Goal: Task Accomplishment & Management: Use online tool/utility

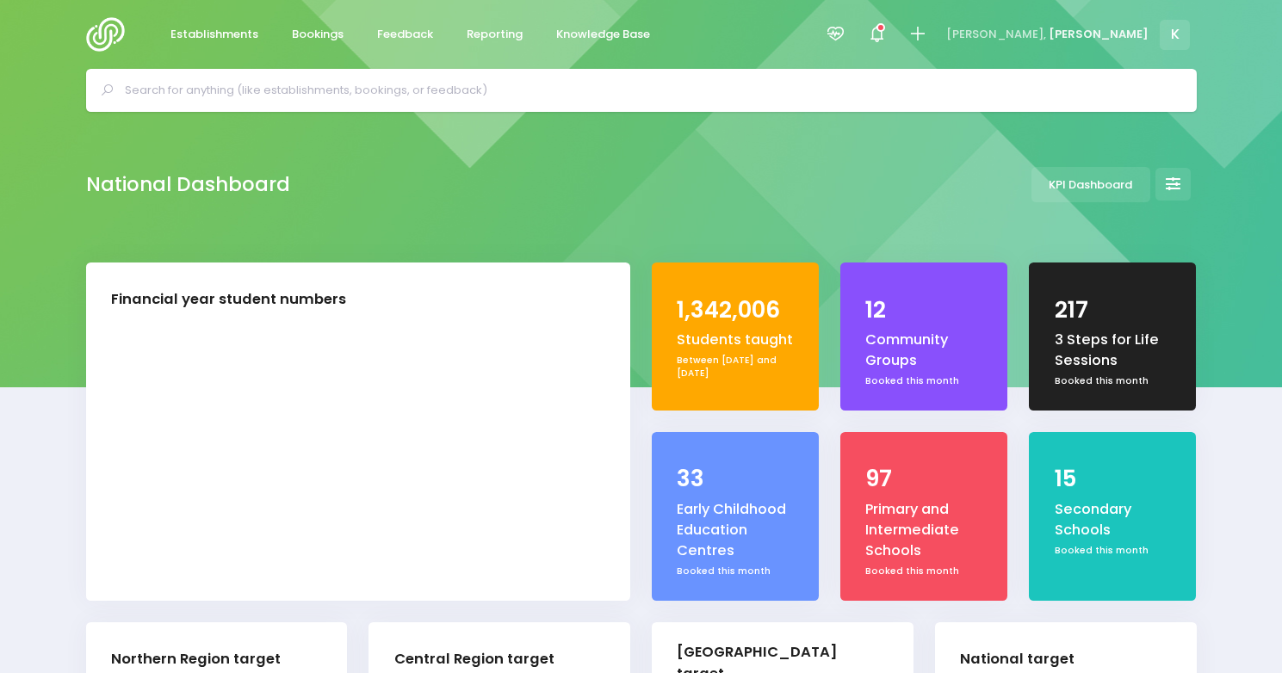
select select "5"
click at [503, 46] on link "Reporting" at bounding box center [495, 35] width 84 height 34
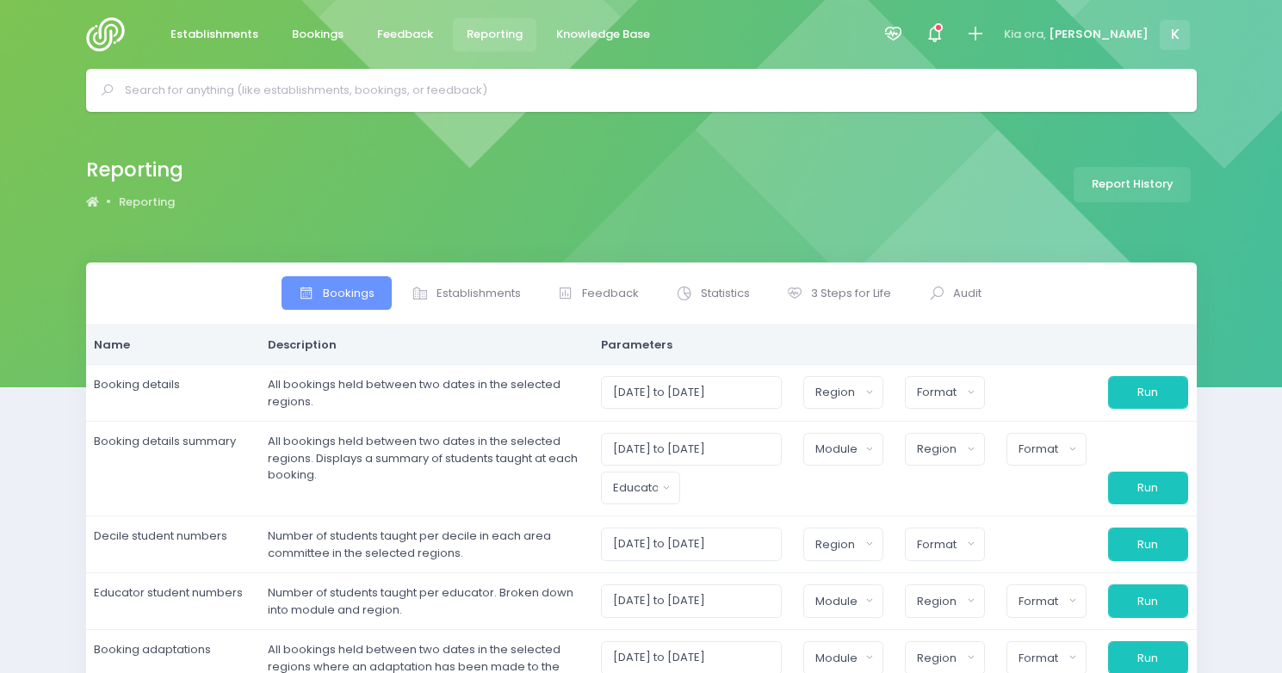
select select
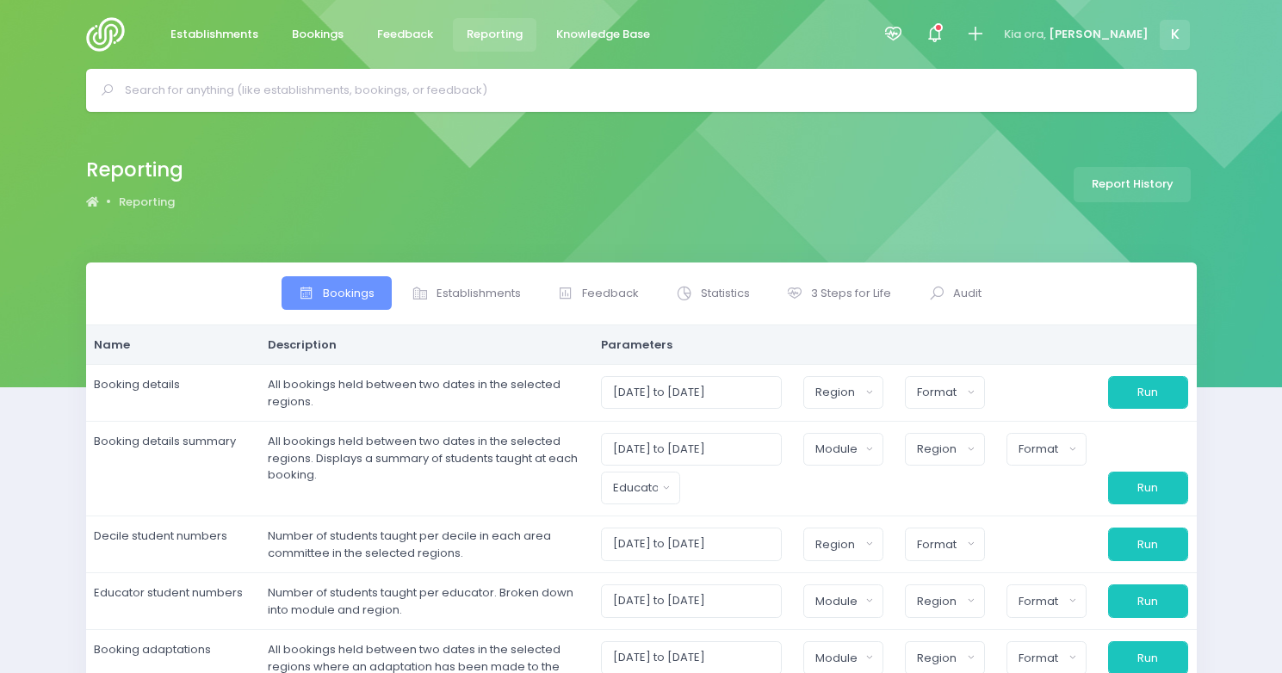
select select
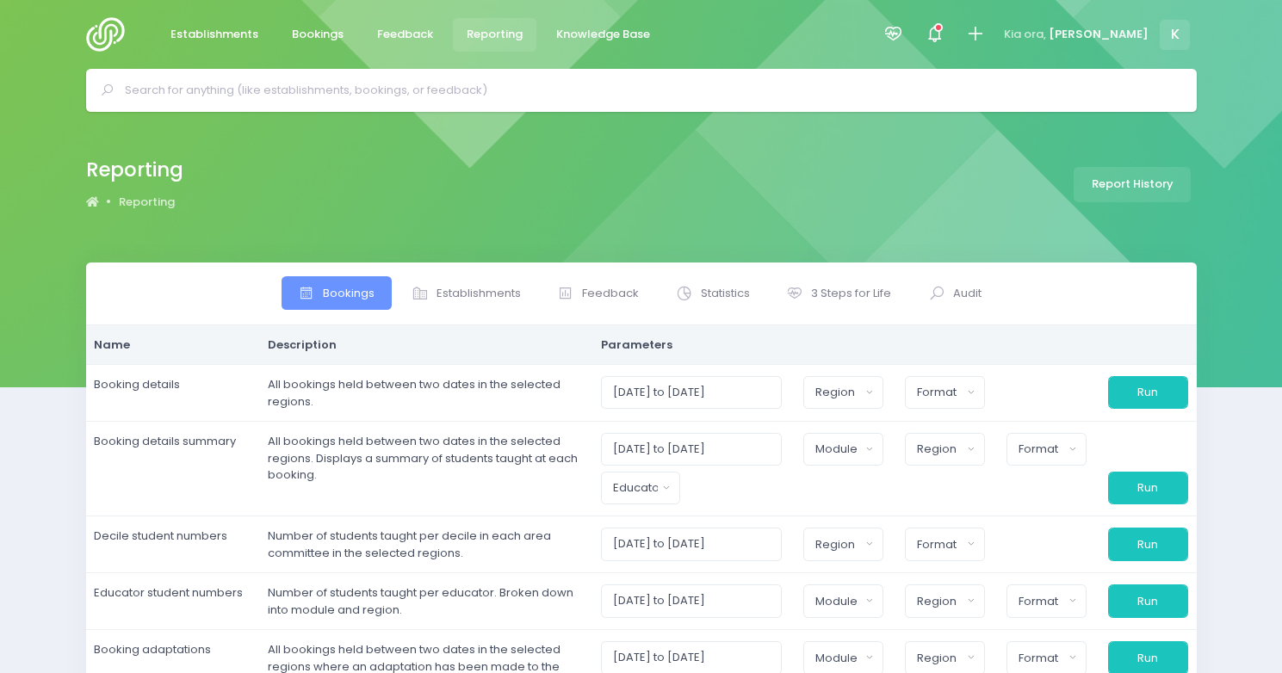
select select
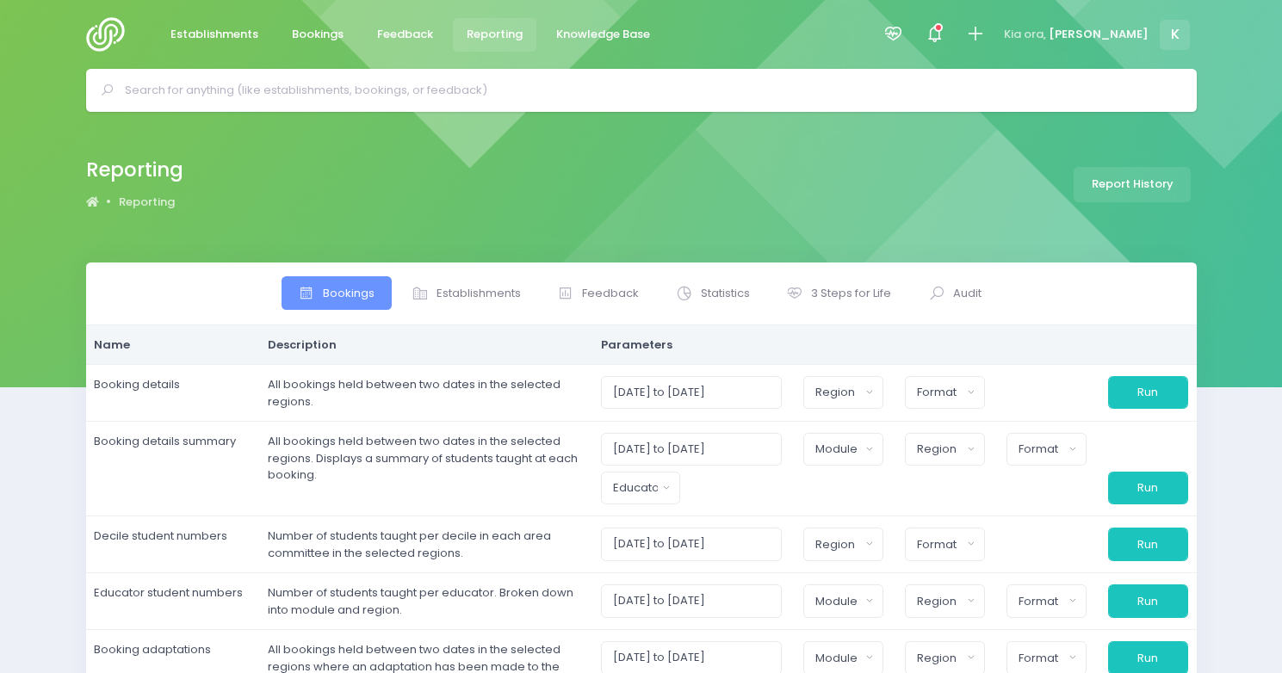
select select
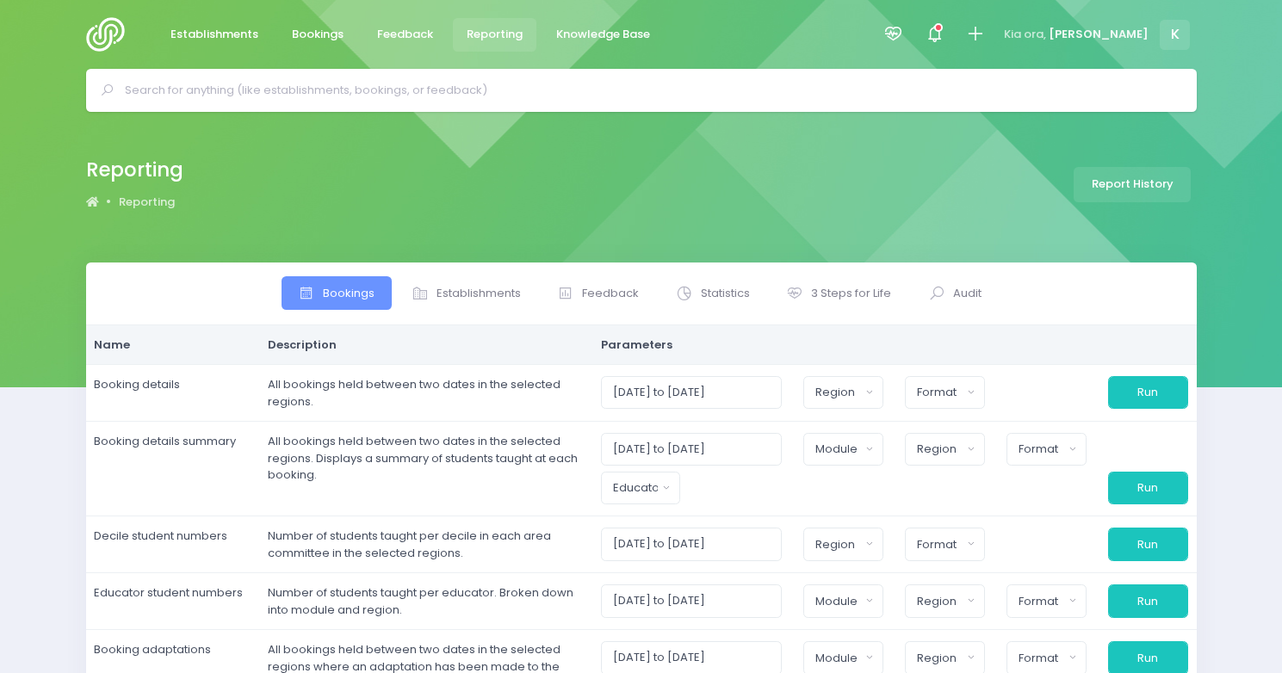
select select
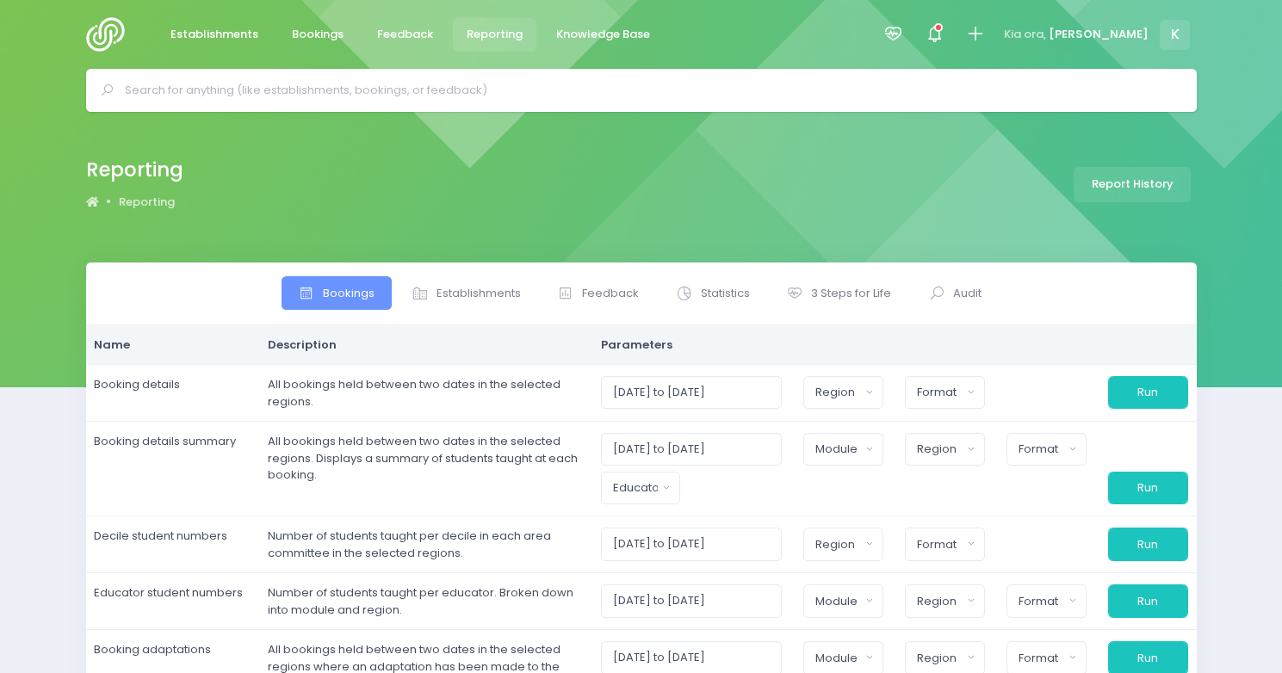
select select
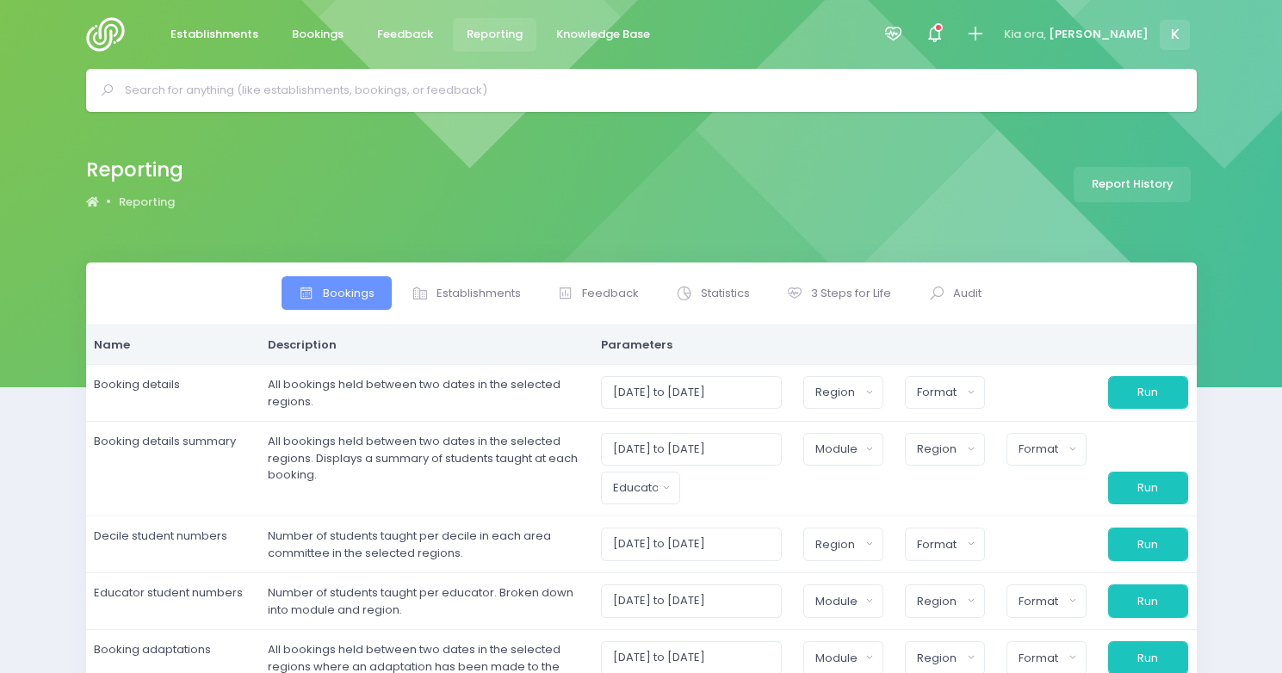
select select
click at [496, 301] on span "Establishments" at bounding box center [478, 293] width 84 height 17
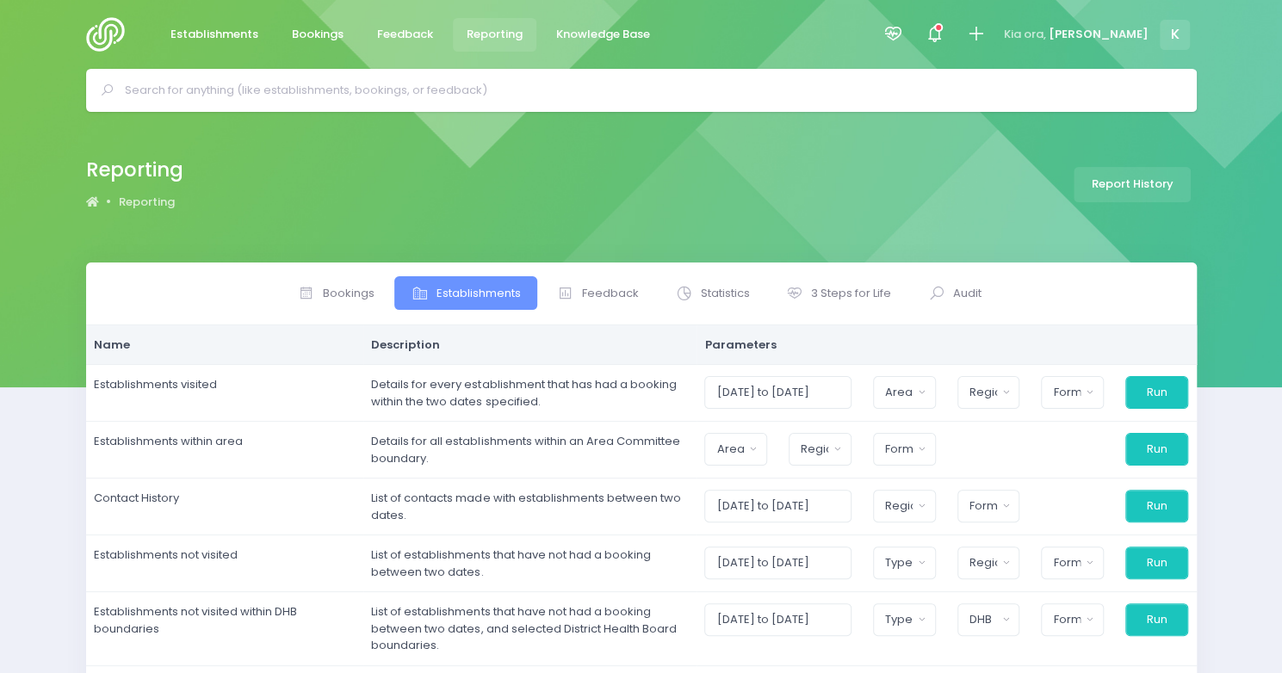
click at [496, 301] on span "Establishments" at bounding box center [478, 293] width 84 height 17
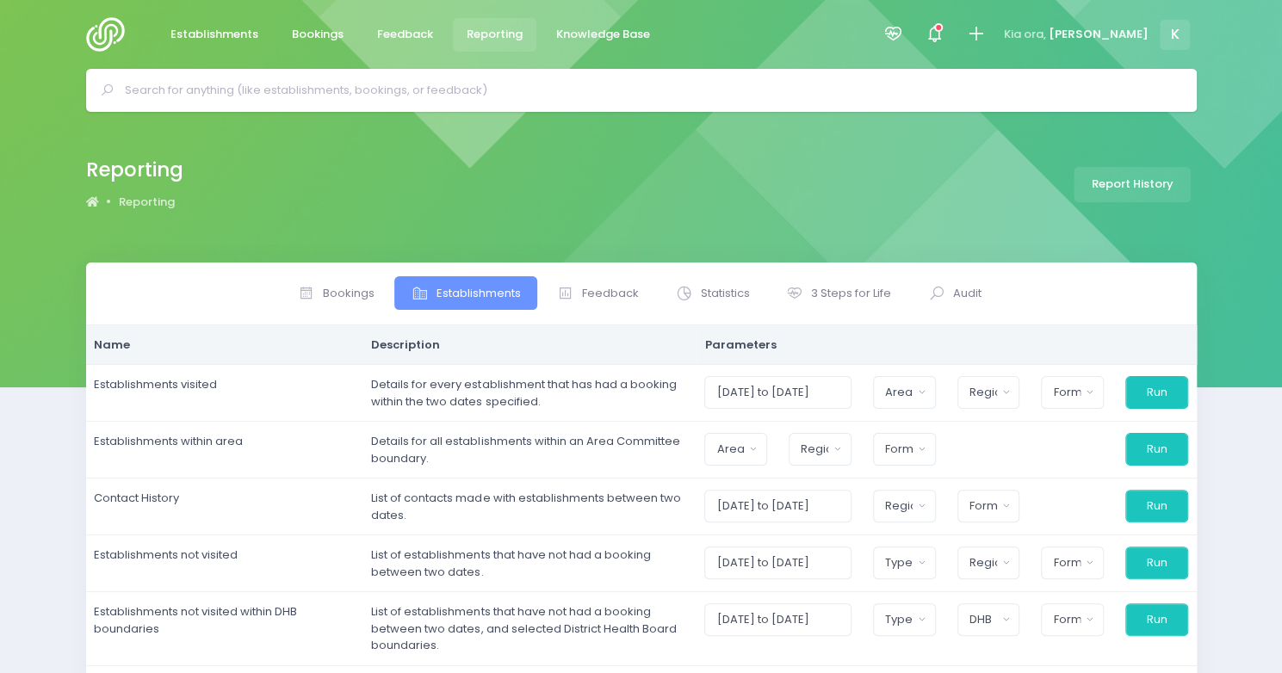
click at [496, 301] on span "Establishments" at bounding box center [478, 293] width 84 height 17
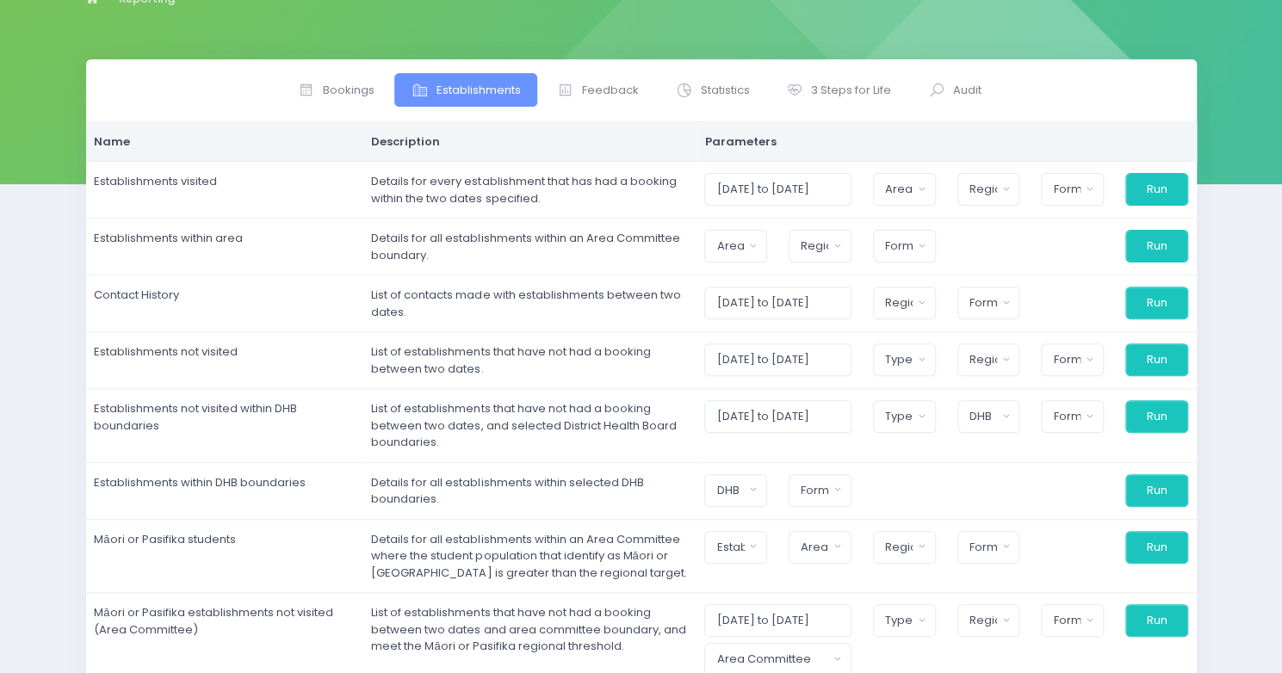
scroll to position [205, 0]
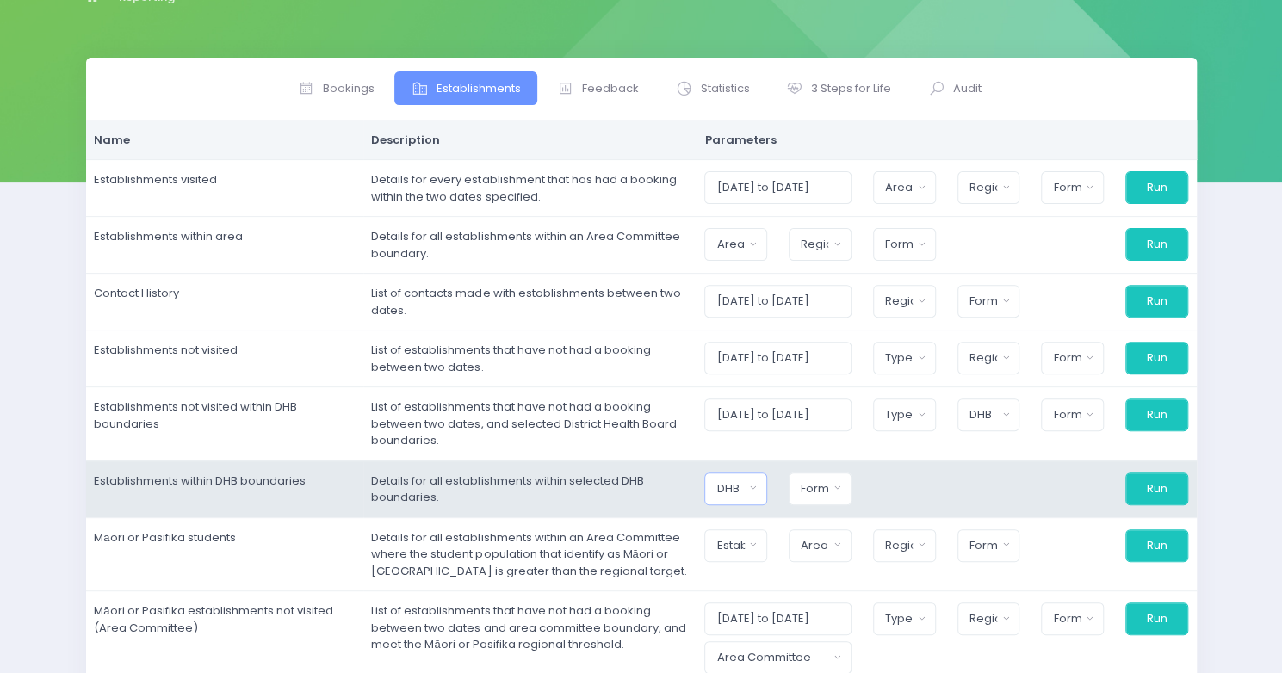
click at [744, 492] on div "DHB" at bounding box center [730, 488] width 28 height 17
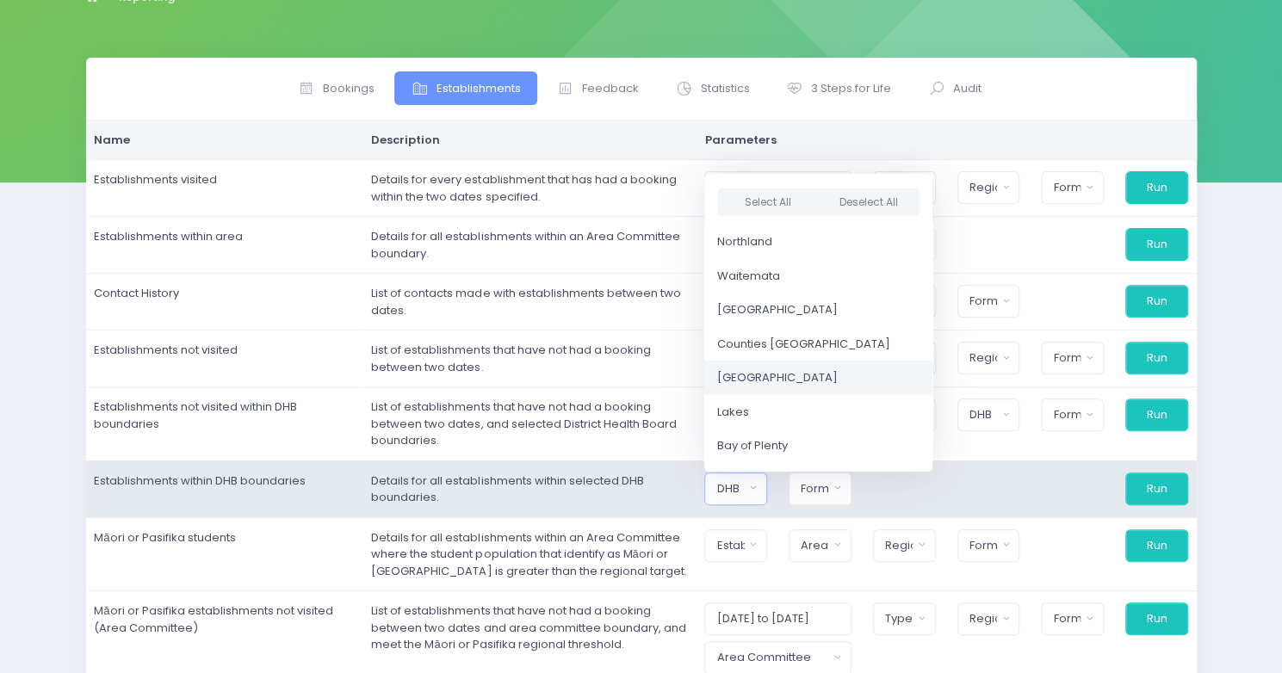
click at [785, 381] on link "[GEOGRAPHIC_DATA]" at bounding box center [818, 378] width 228 height 34
select select "[GEOGRAPHIC_DATA]"
click at [827, 486] on div "Format" at bounding box center [814, 488] width 28 height 17
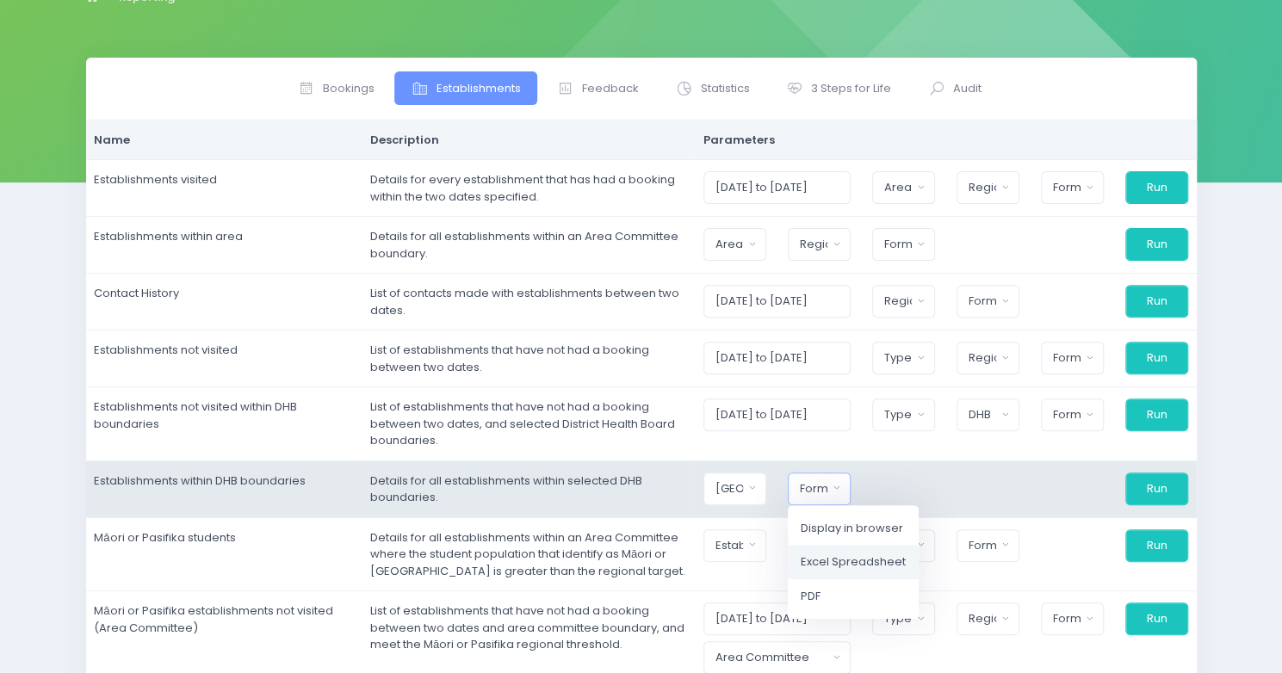
click at [831, 554] on span "Excel Spreadsheet" at bounding box center [853, 562] width 105 height 17
select select "excel"
click at [1157, 486] on button "Run" at bounding box center [1156, 489] width 63 height 33
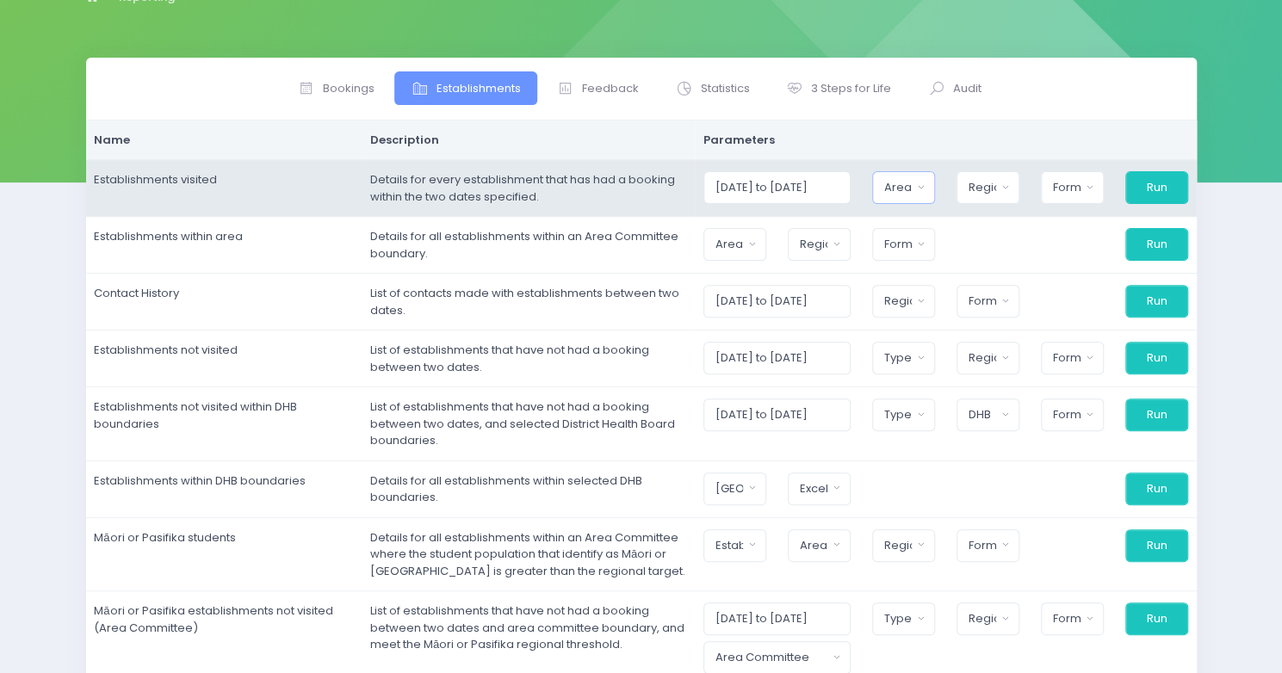
click at [910, 185] on div "Area Committee" at bounding box center [898, 187] width 28 height 17
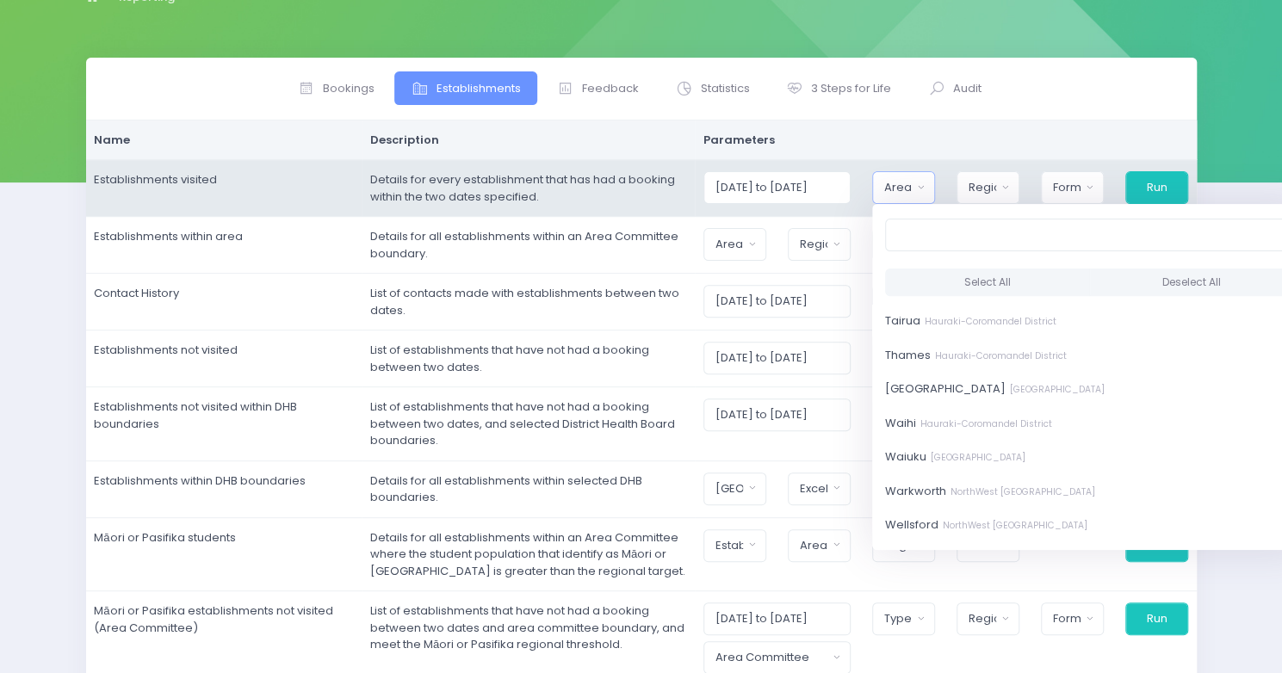
scroll to position [850, 0]
click at [987, 271] on button "Select All" at bounding box center [987, 283] width 205 height 28
select select "[GEOGRAPHIC_DATA]"
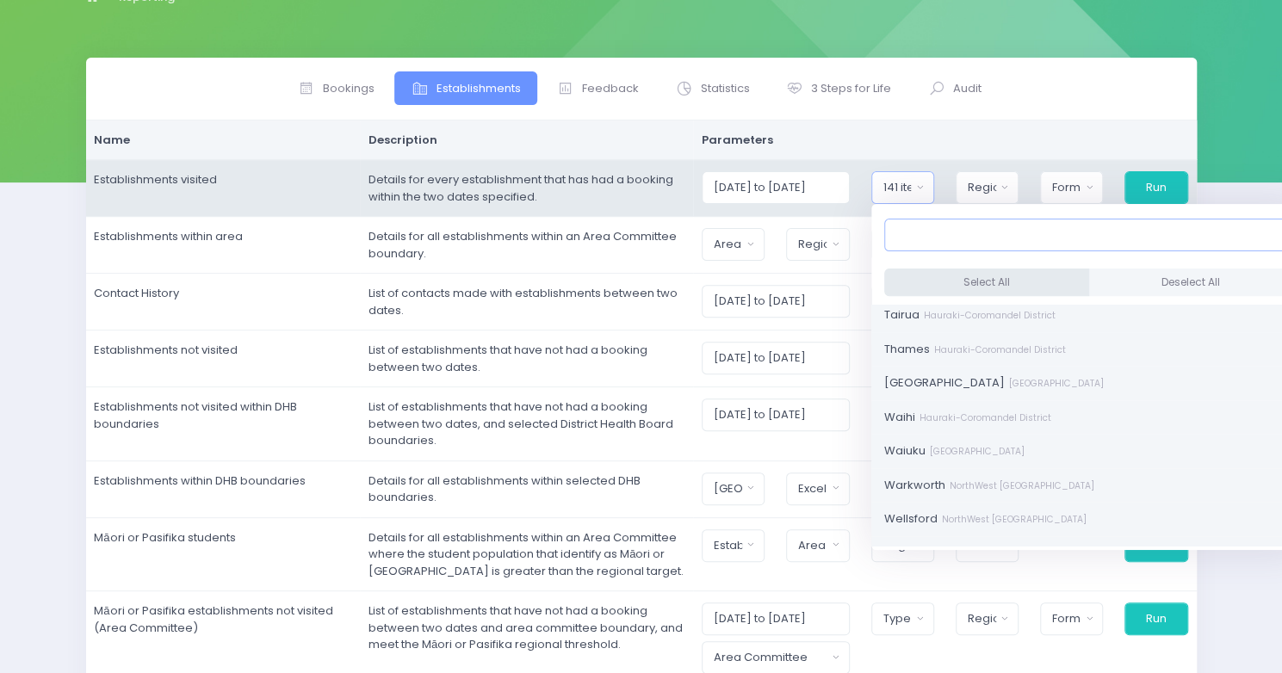
scroll to position [2, 0]
click at [996, 192] on div "Region" at bounding box center [982, 187] width 28 height 17
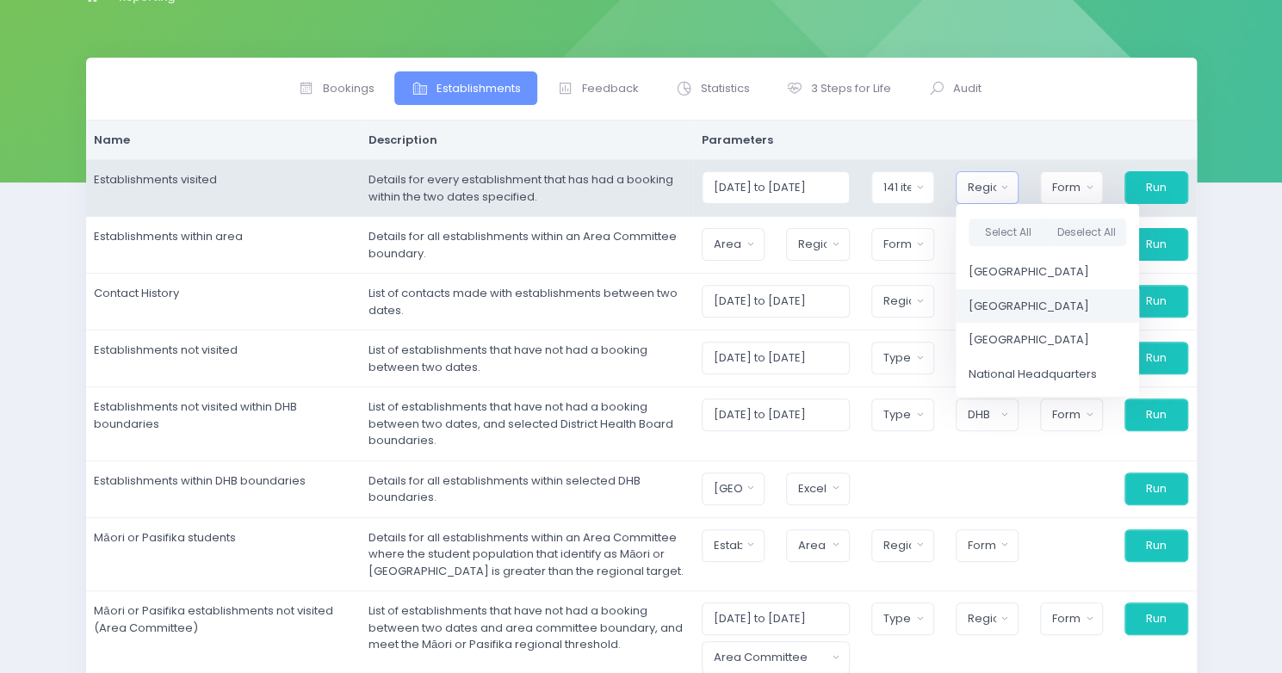
click at [1017, 300] on span "[GEOGRAPHIC_DATA]" at bounding box center [1029, 306] width 121 height 17
select select "Central"
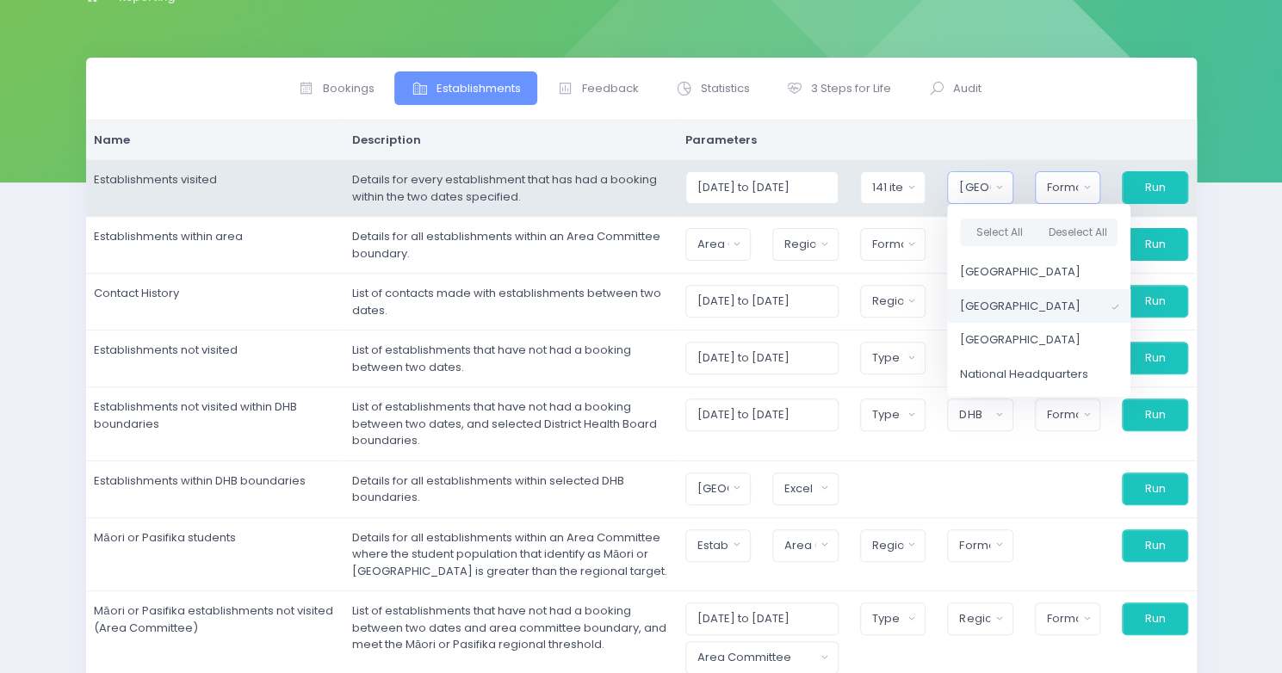
click at [1069, 182] on div "Format" at bounding box center [1062, 187] width 31 height 17
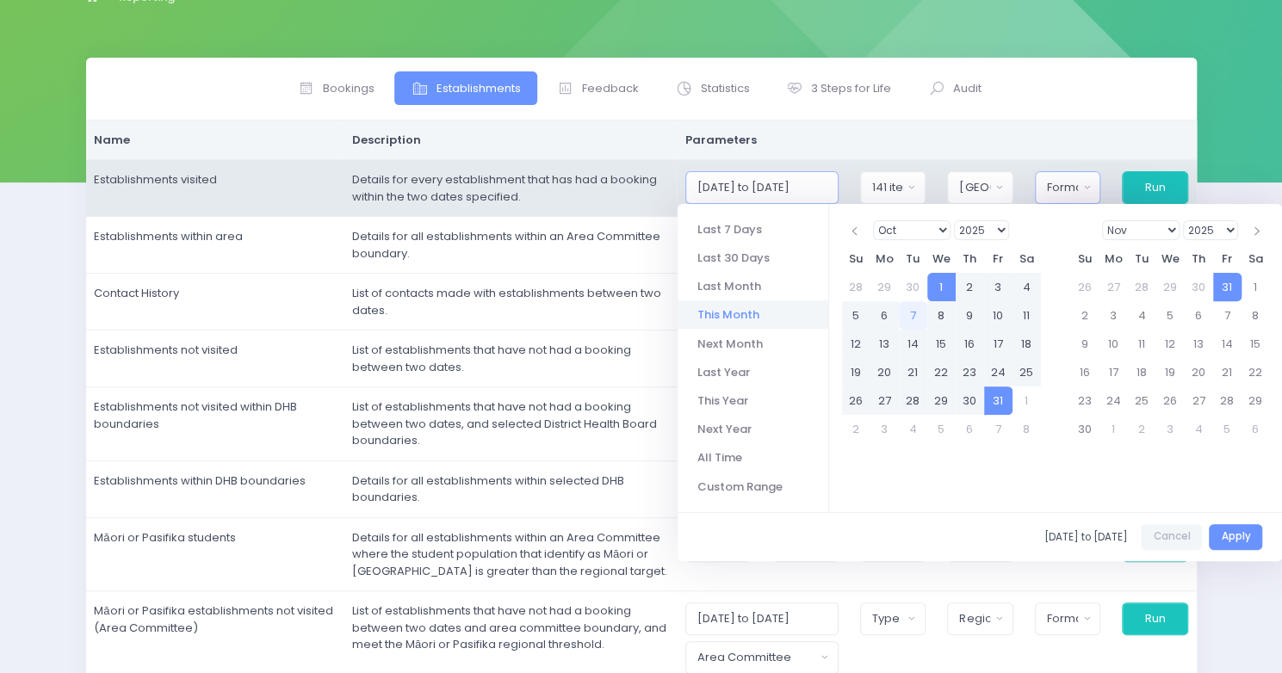
click at [778, 188] on input "[DATE] to [DATE]" at bounding box center [761, 187] width 153 height 33
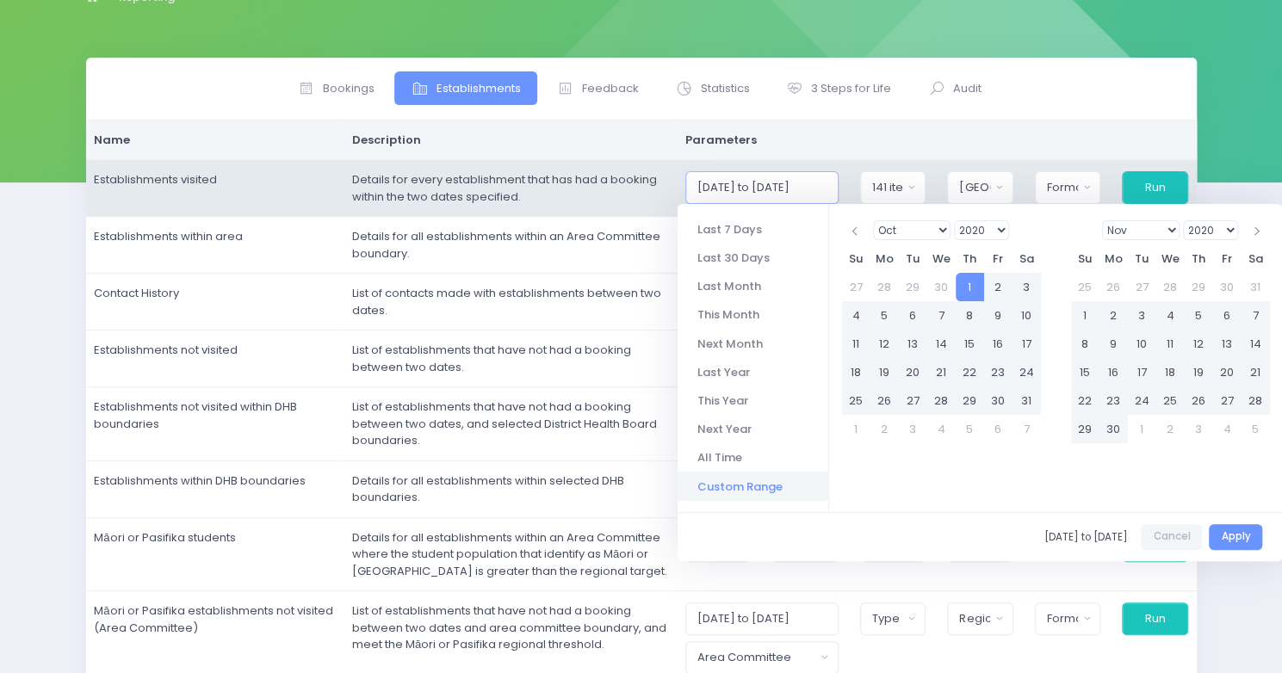
type input "[DATE] to [DATE]"
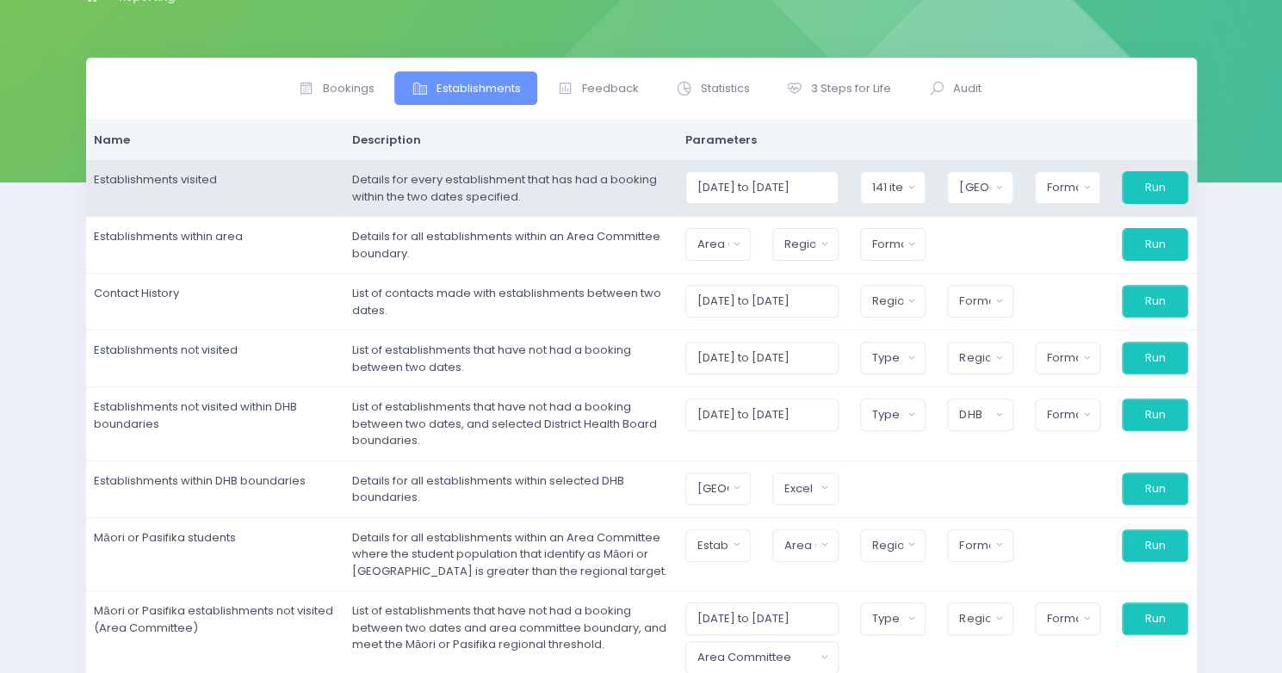
click at [849, 178] on div "[DATE] to [DATE]" at bounding box center [761, 187] width 175 height 33
click at [1068, 194] on div "Format" at bounding box center [1062, 187] width 31 height 17
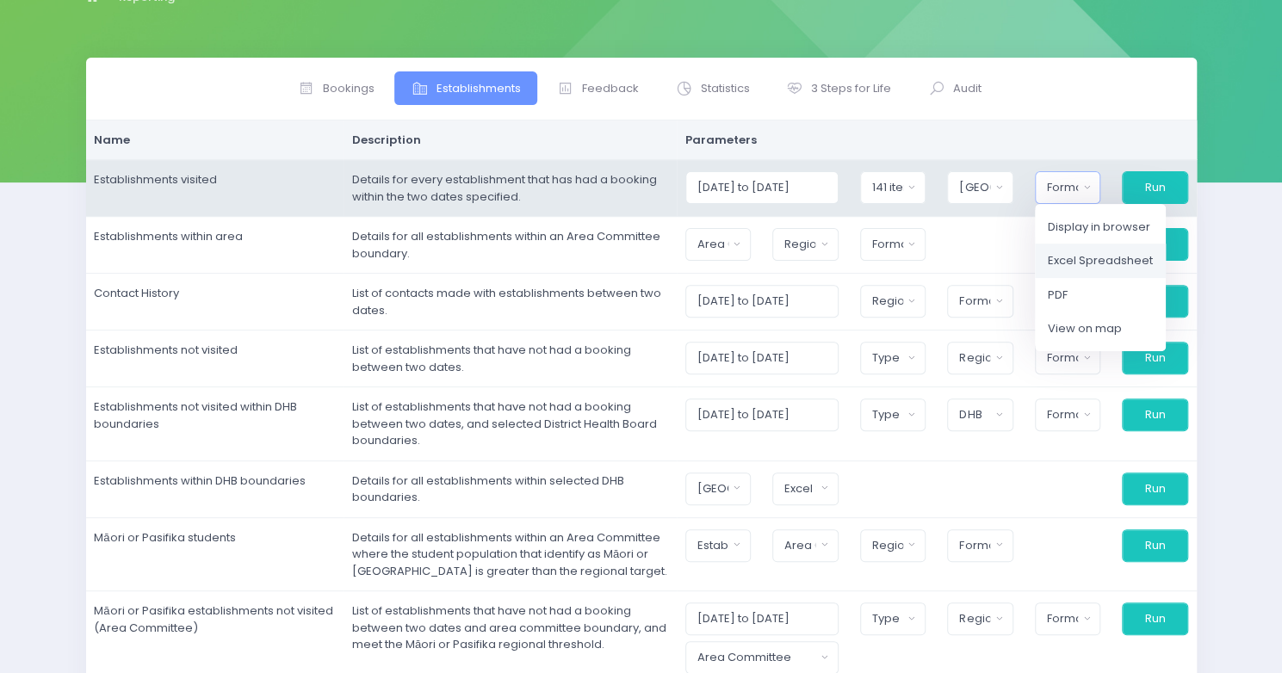
click at [1066, 257] on span "Excel Spreadsheet" at bounding box center [1100, 260] width 105 height 17
select select "excel"
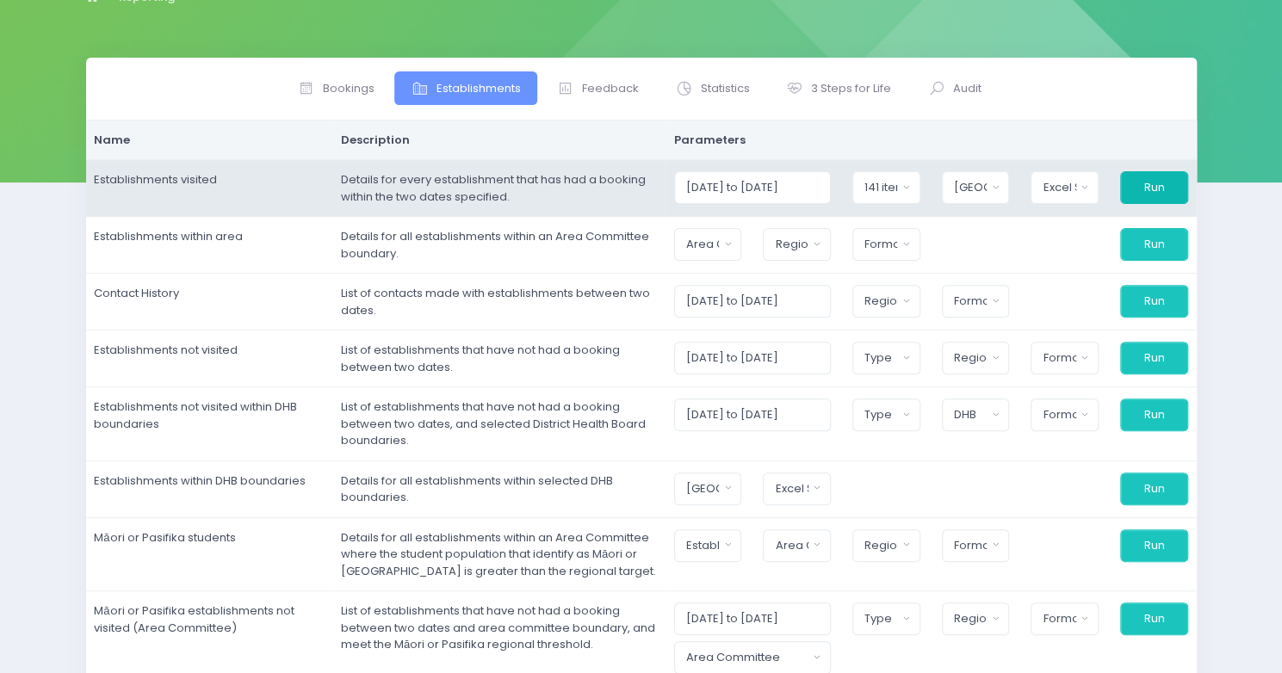
click at [1136, 191] on button "Run" at bounding box center [1154, 187] width 68 height 33
